Goal: Find specific page/section: Find specific page/section

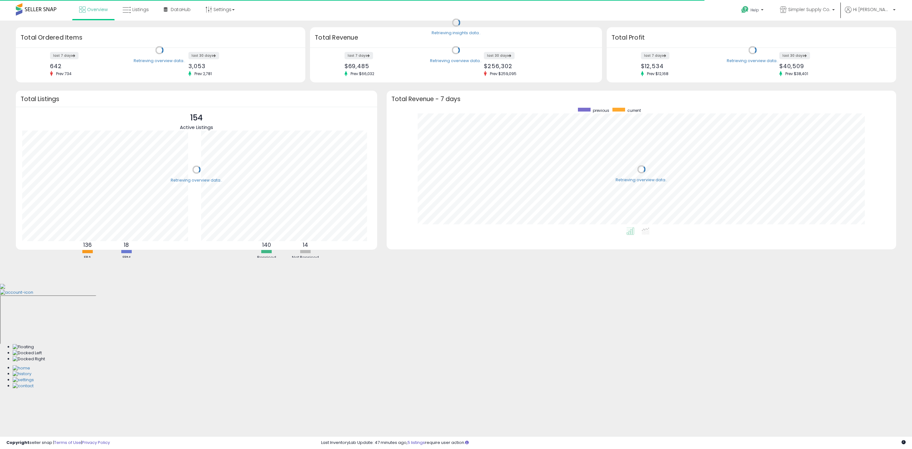
scroll to position [120, 497]
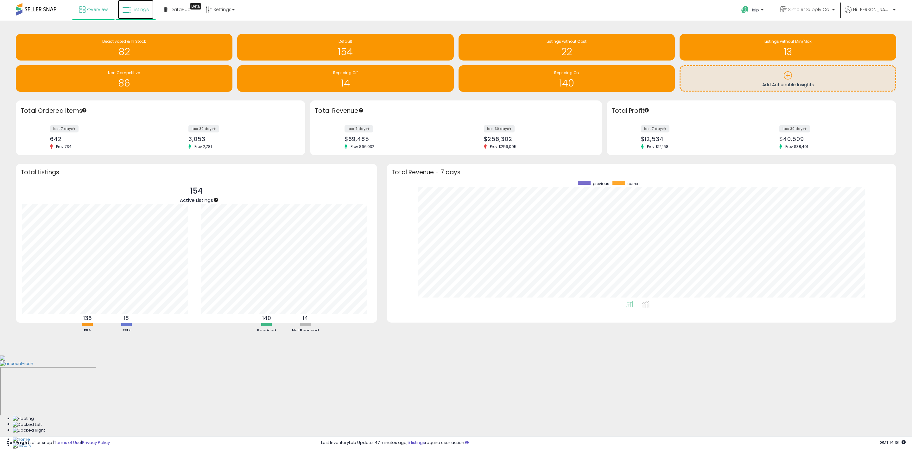
click at [143, 7] on span "Listings" at bounding box center [140, 9] width 16 height 6
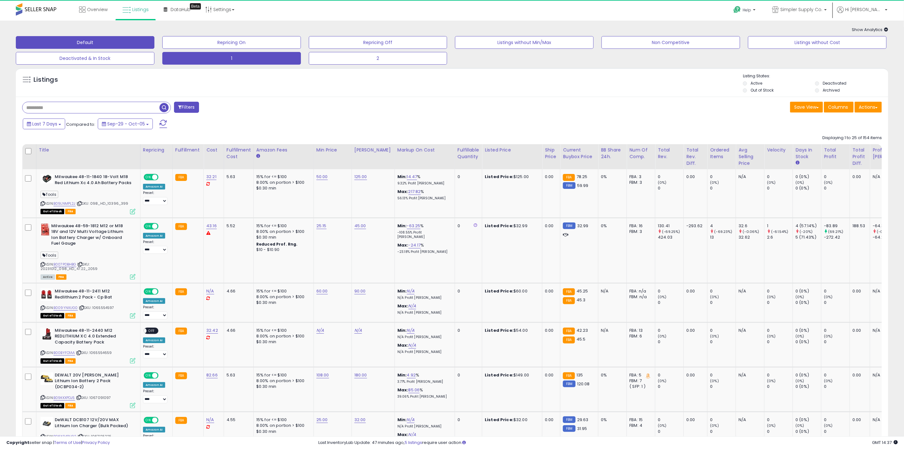
click at [238, 54] on button "1" at bounding box center [231, 58] width 139 height 13
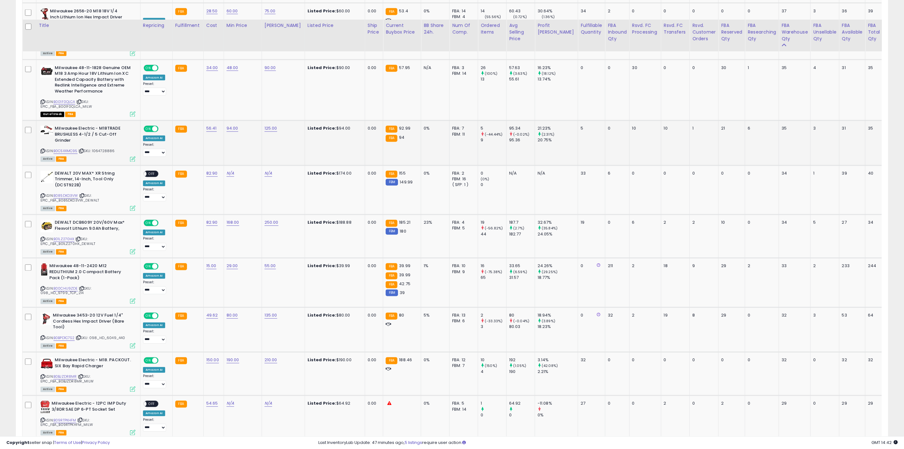
scroll to position [870, 0]
